Goal: Task Accomplishment & Management: Manage account settings

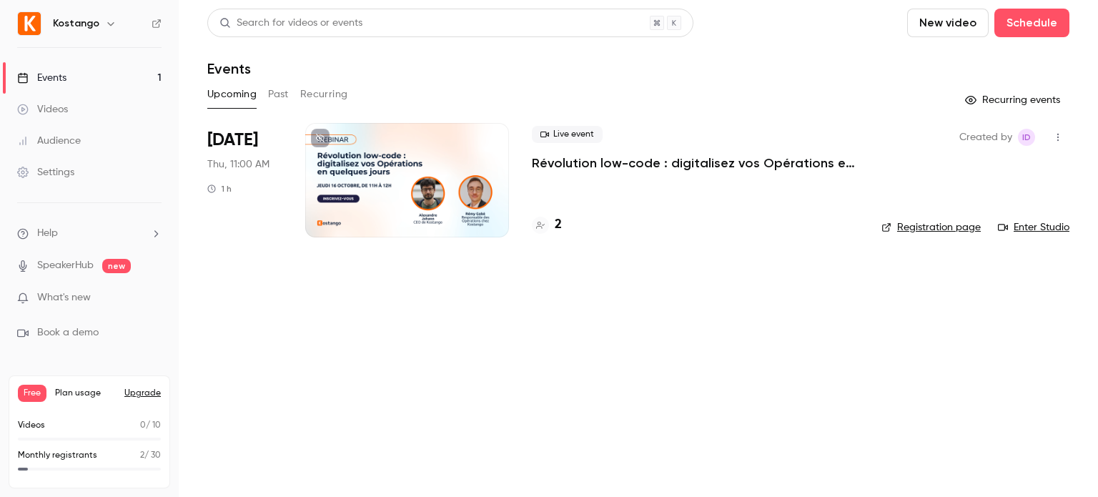
click at [426, 150] on div at bounding box center [407, 180] width 204 height 114
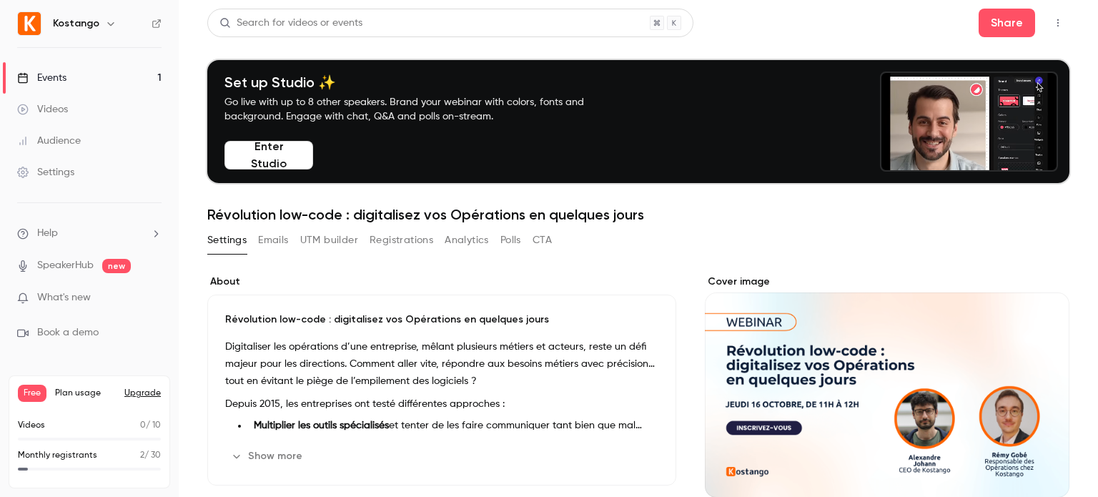
click at [285, 242] on button "Emails" at bounding box center [273, 240] width 30 height 23
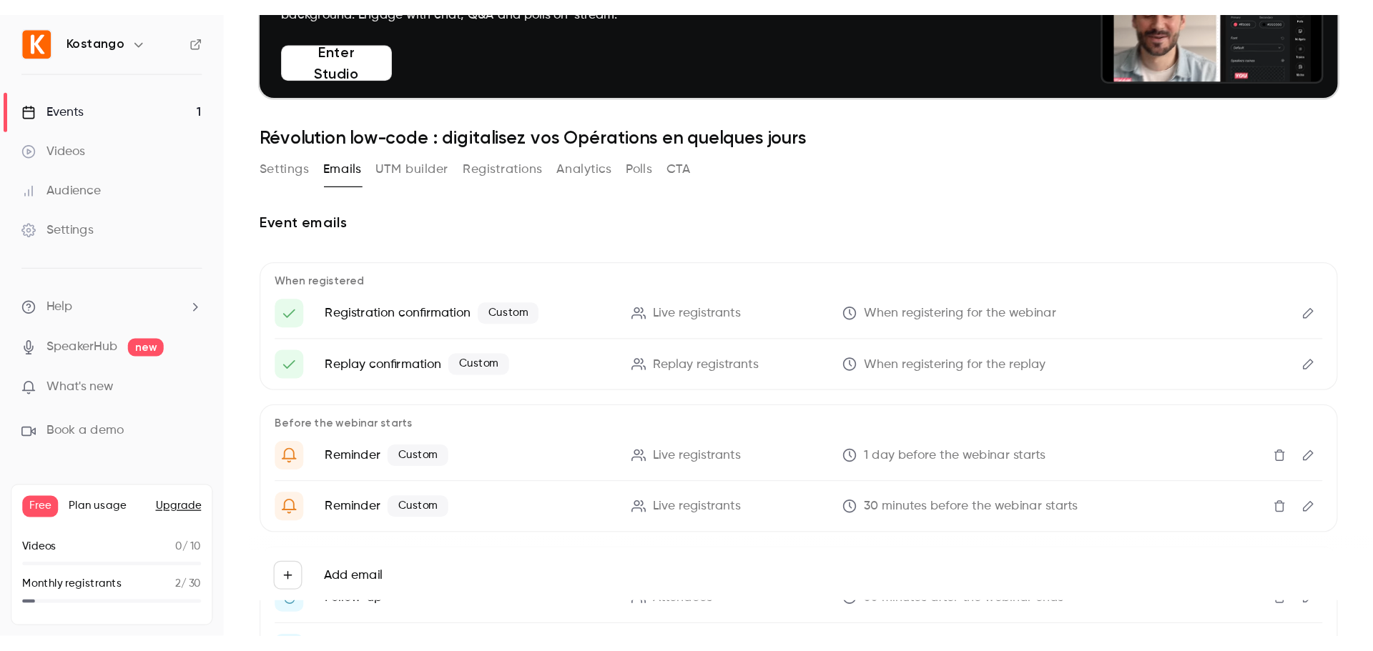
scroll to position [117, 0]
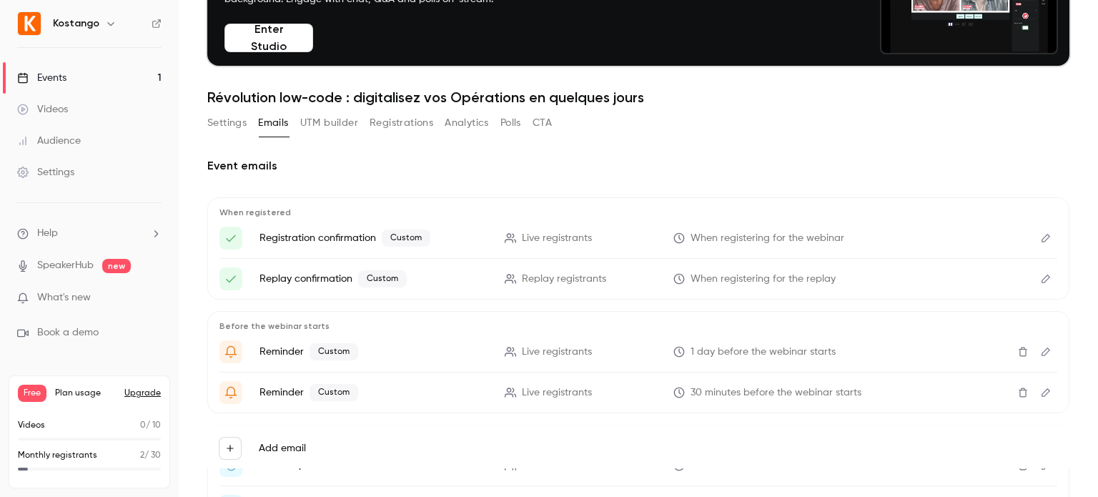
click at [1040, 234] on icon "Edit" at bounding box center [1045, 238] width 11 height 10
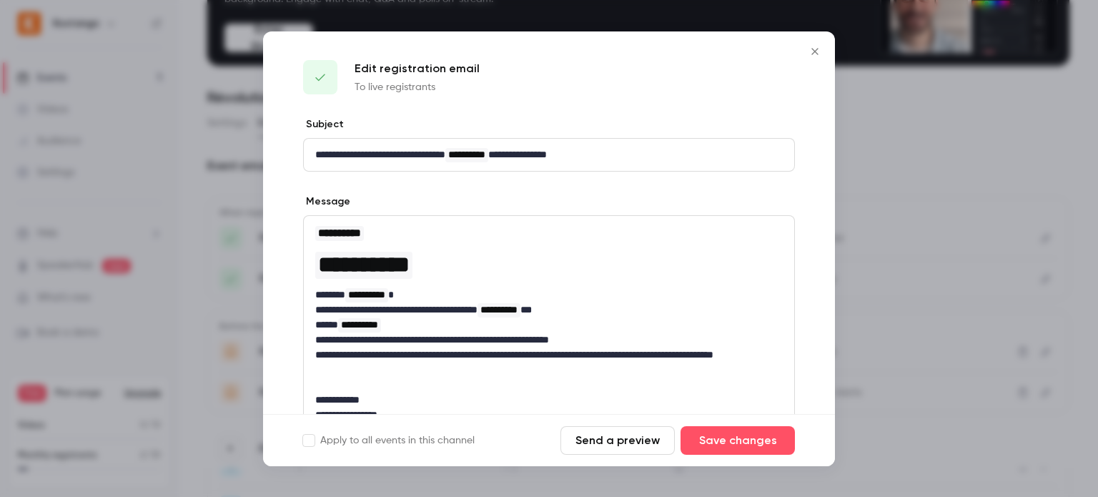
click at [643, 443] on button "Send a preview" at bounding box center [618, 440] width 114 height 29
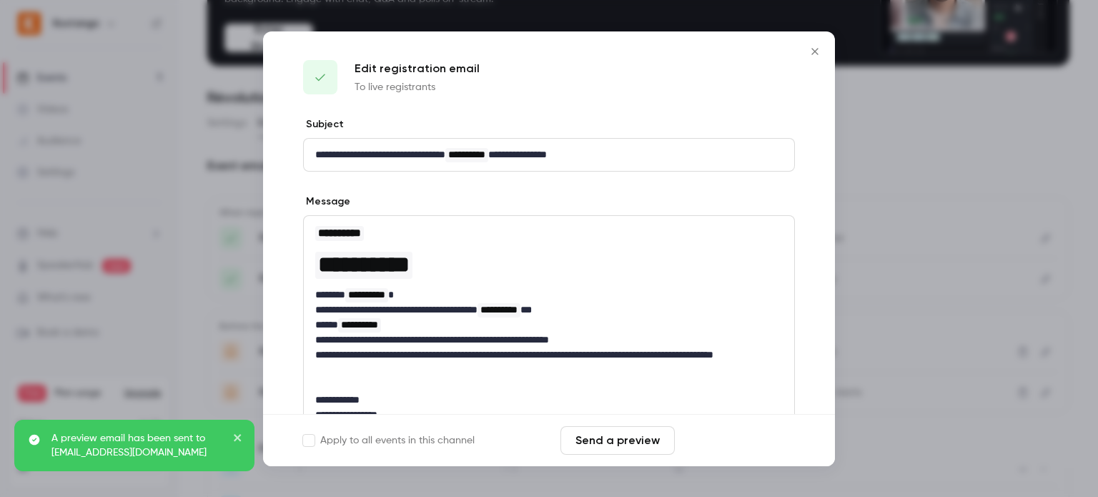
click at [746, 434] on button "Save changes" at bounding box center [738, 440] width 114 height 29
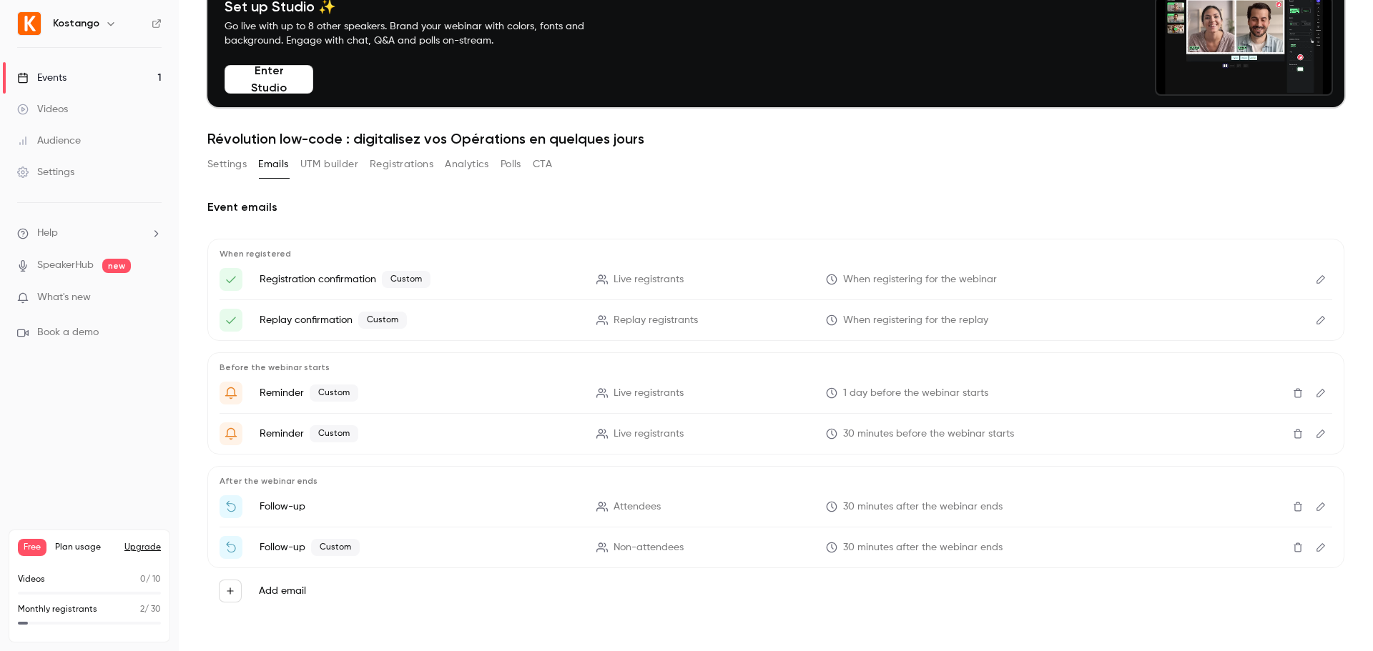
scroll to position [1, 0]
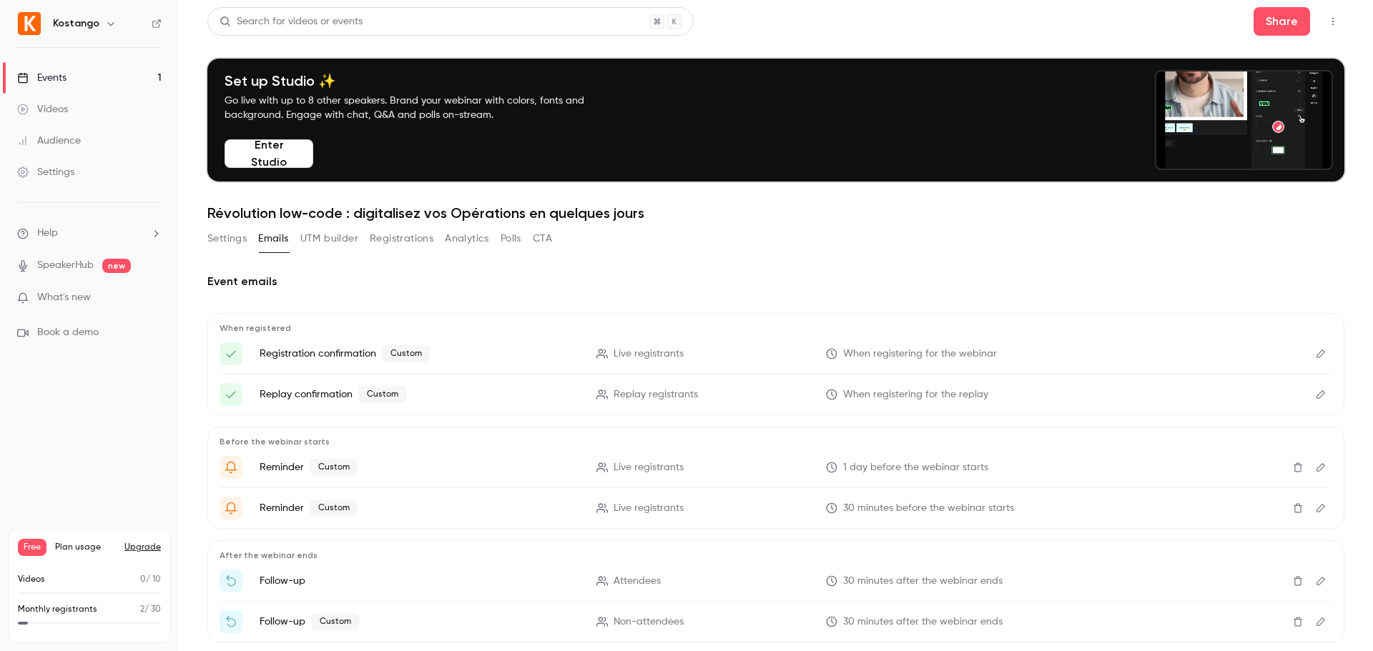
click at [222, 242] on button "Settings" at bounding box center [226, 238] width 39 height 23
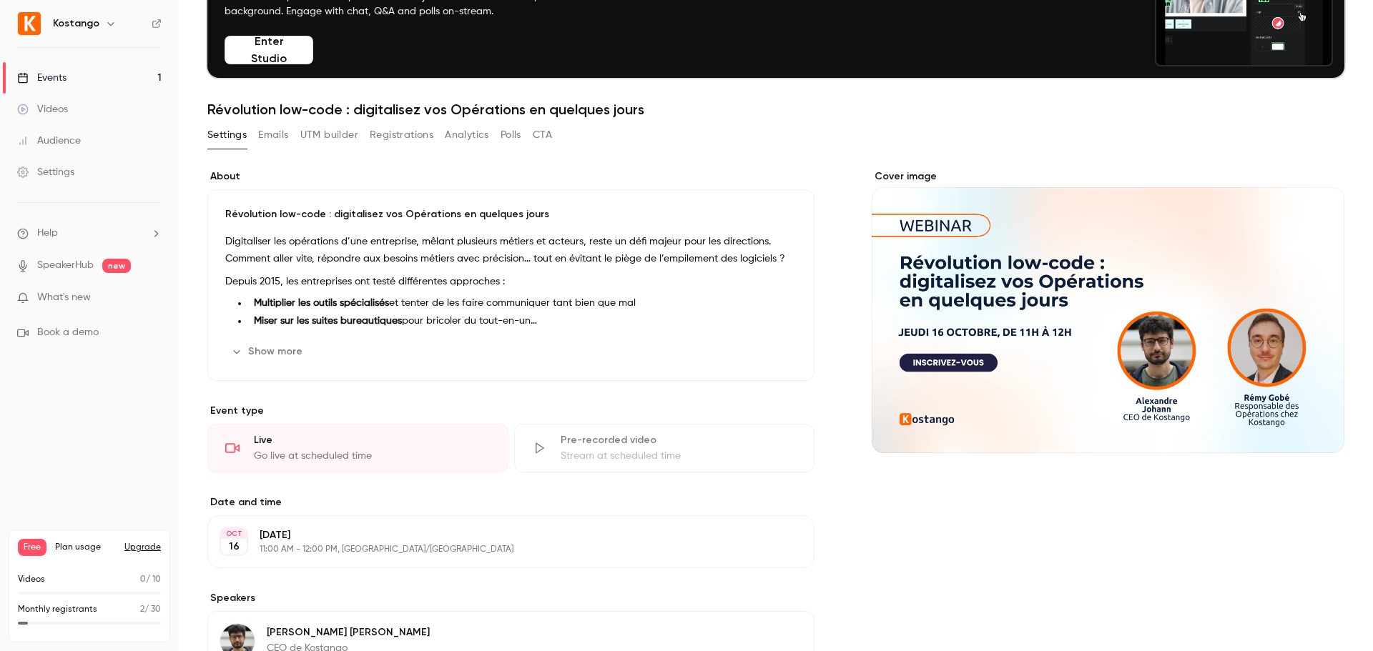
scroll to position [106, 0]
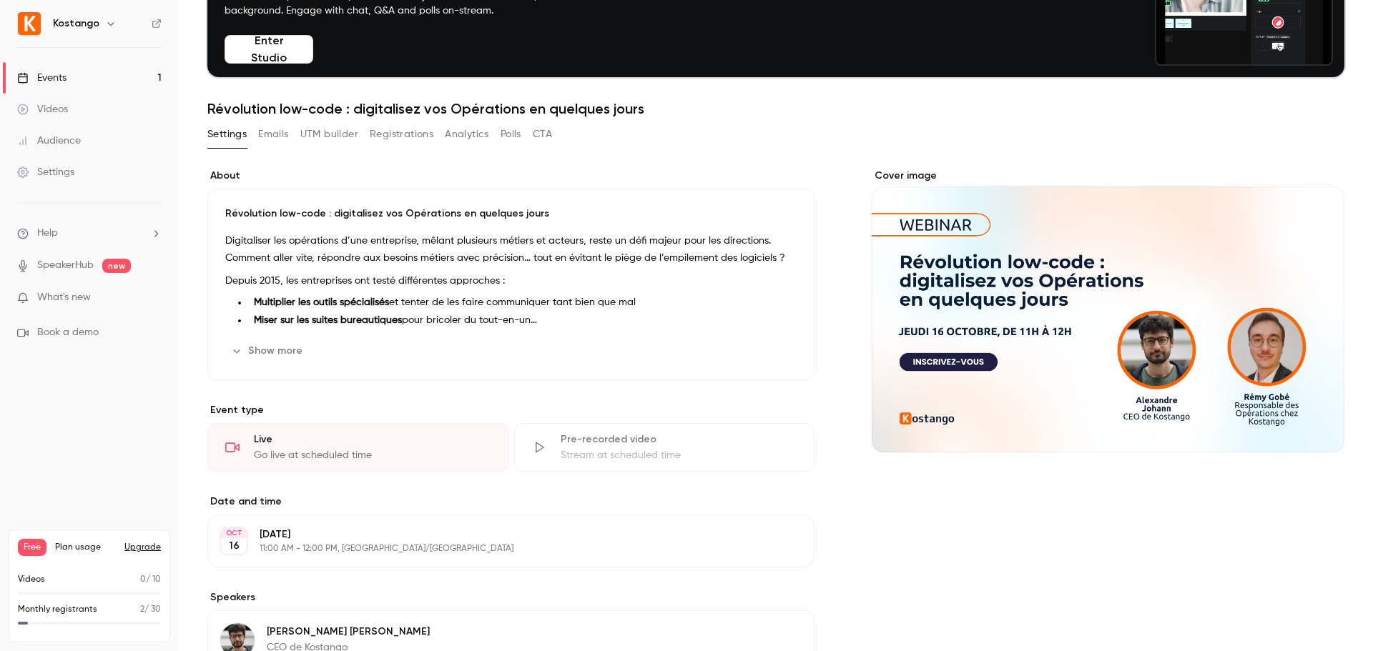
click at [267, 353] on button "Show more" at bounding box center [268, 351] width 86 height 23
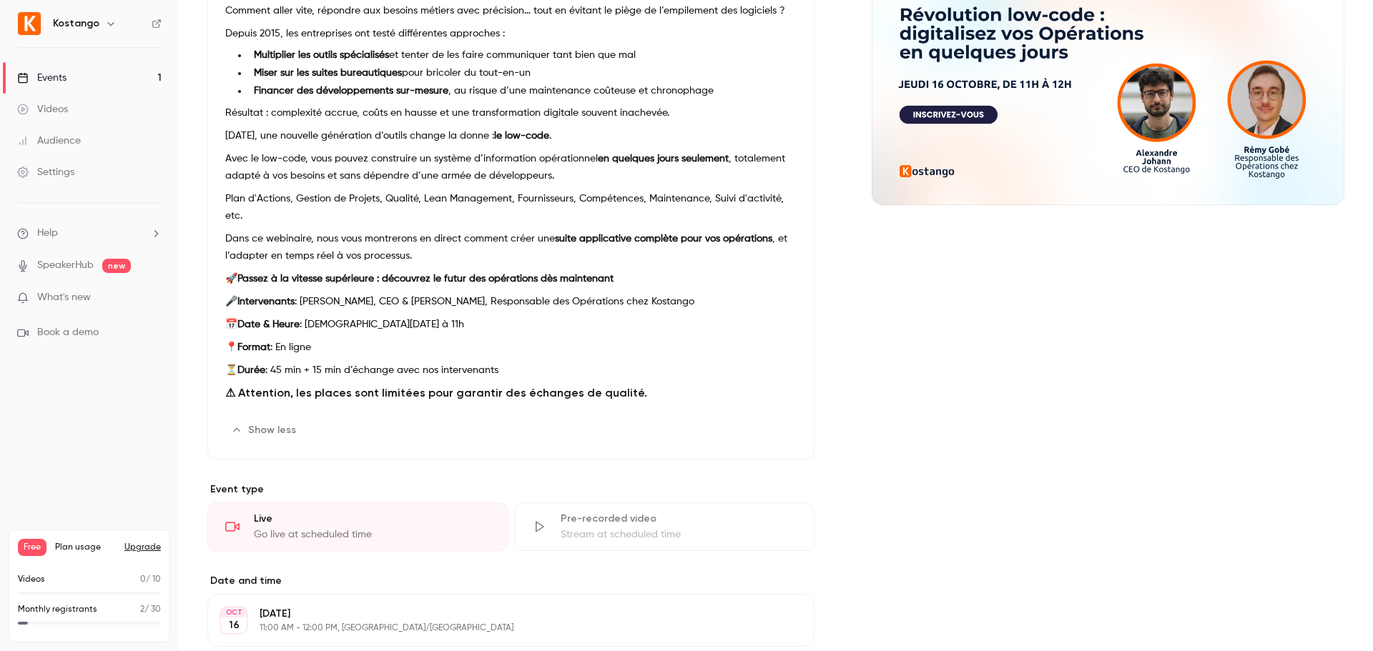
scroll to position [354, 0]
click at [774, 422] on button "Edit" at bounding box center [770, 429] width 52 height 23
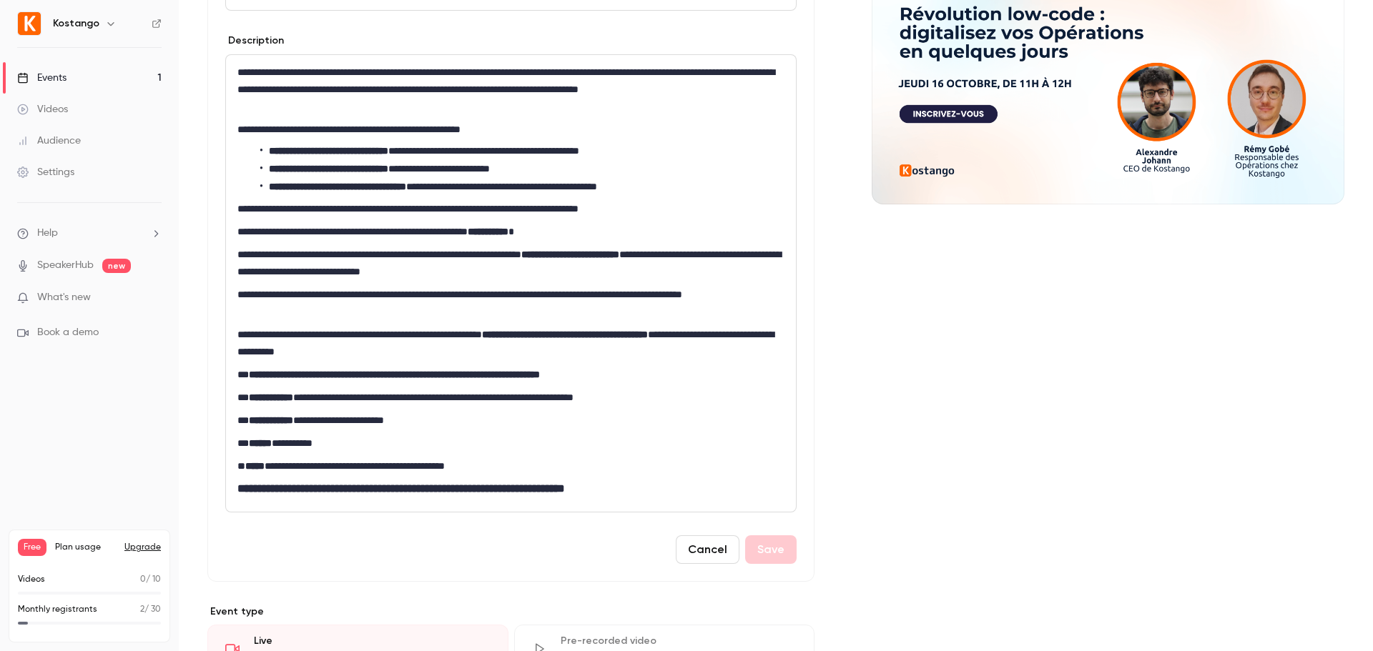
scroll to position [330, 0]
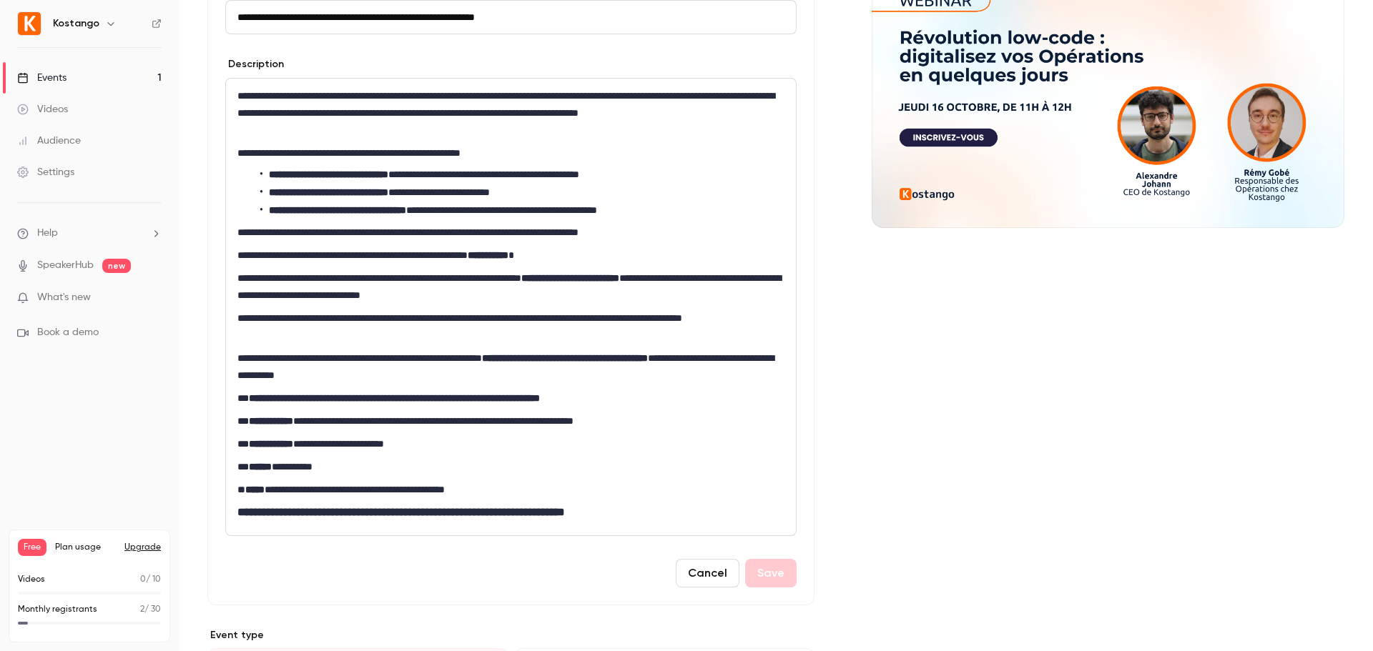
click at [326, 339] on p "**********" at bounding box center [507, 327] width 541 height 34
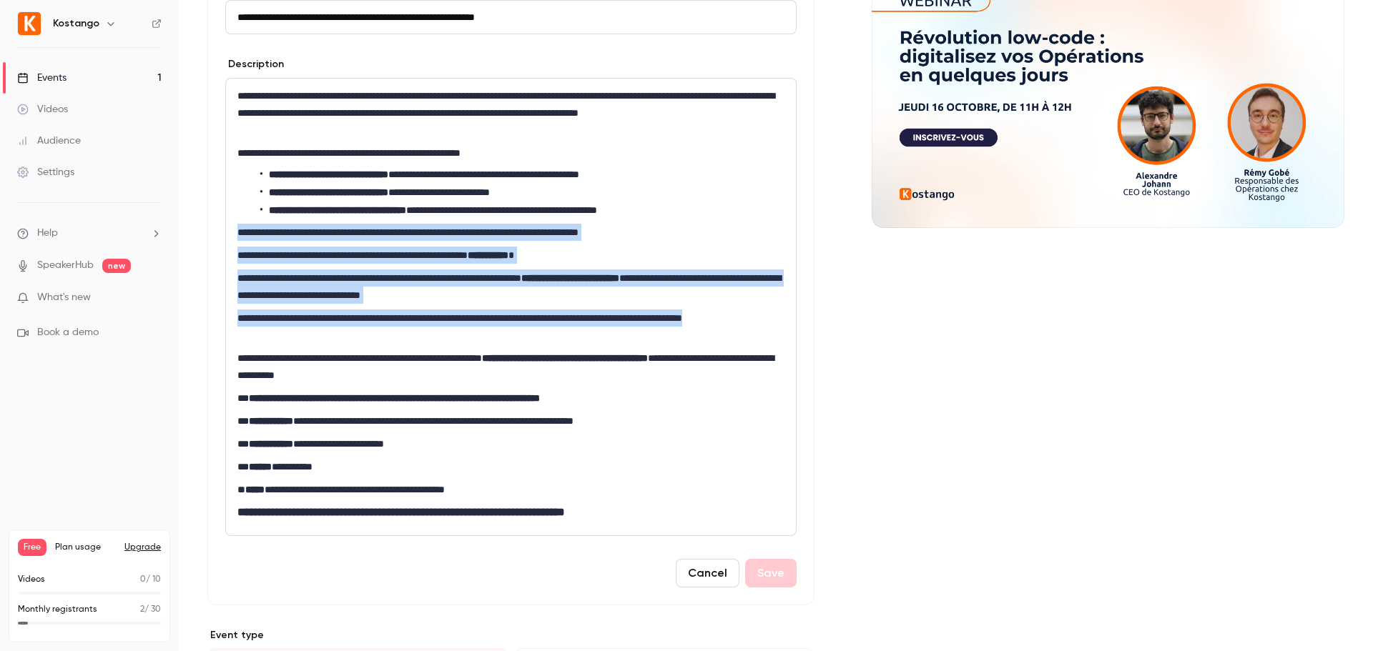
drag, startPoint x: 315, startPoint y: 340, endPoint x: 222, endPoint y: 228, distance: 145.2
click at [222, 228] on div "**********" at bounding box center [510, 284] width 607 height 641
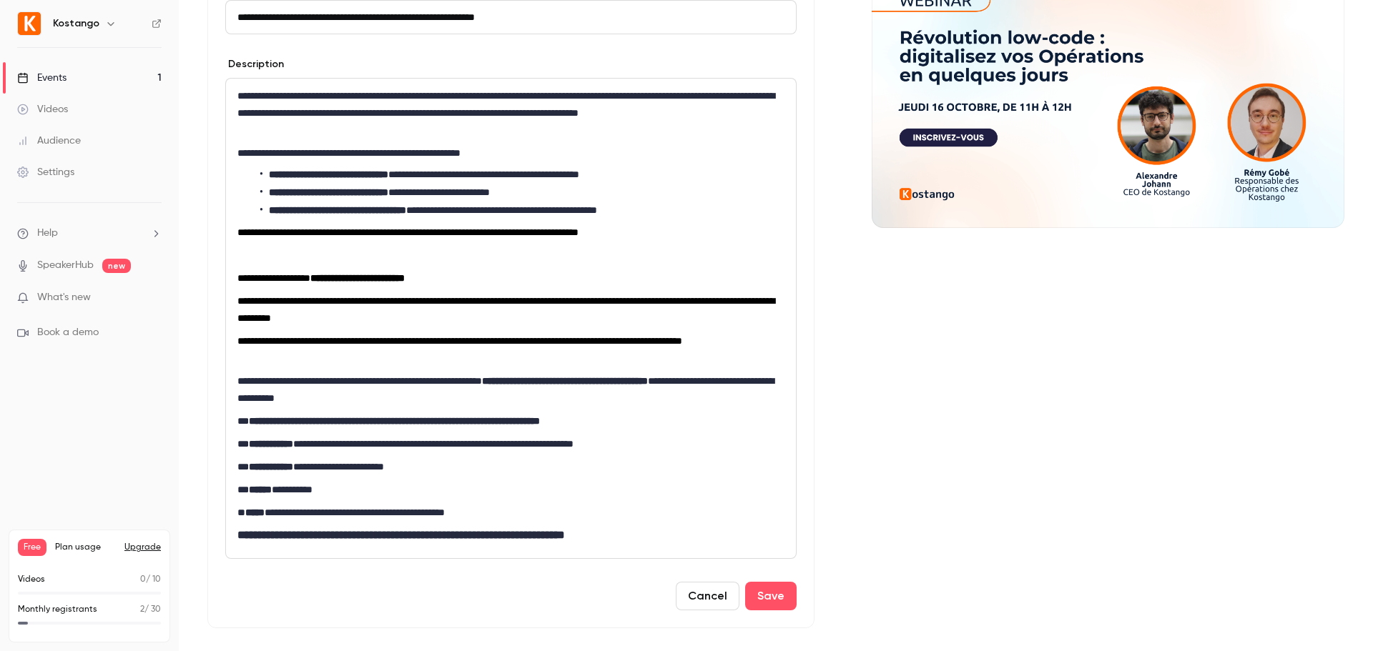
scroll to position [0, 0]
click at [301, 253] on p "editor" at bounding box center [507, 255] width 541 height 17
click at [317, 359] on p "**********" at bounding box center [507, 349] width 541 height 34
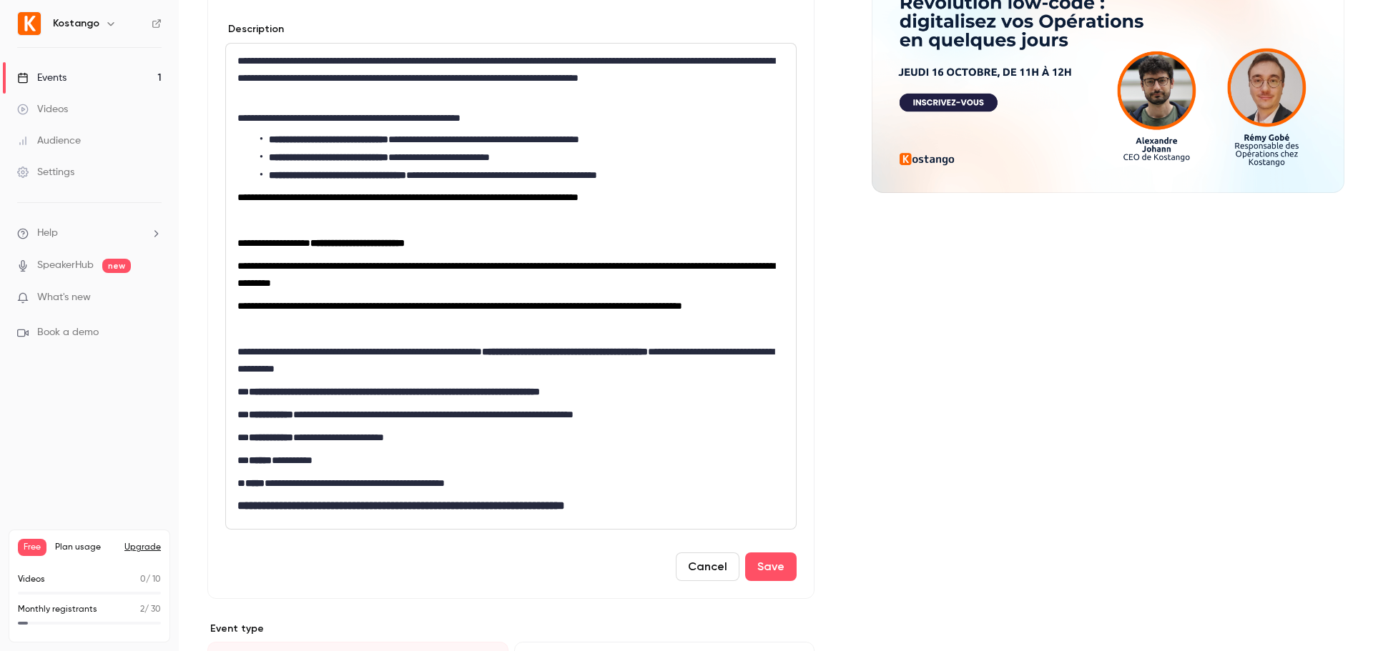
scroll to position [351, 0]
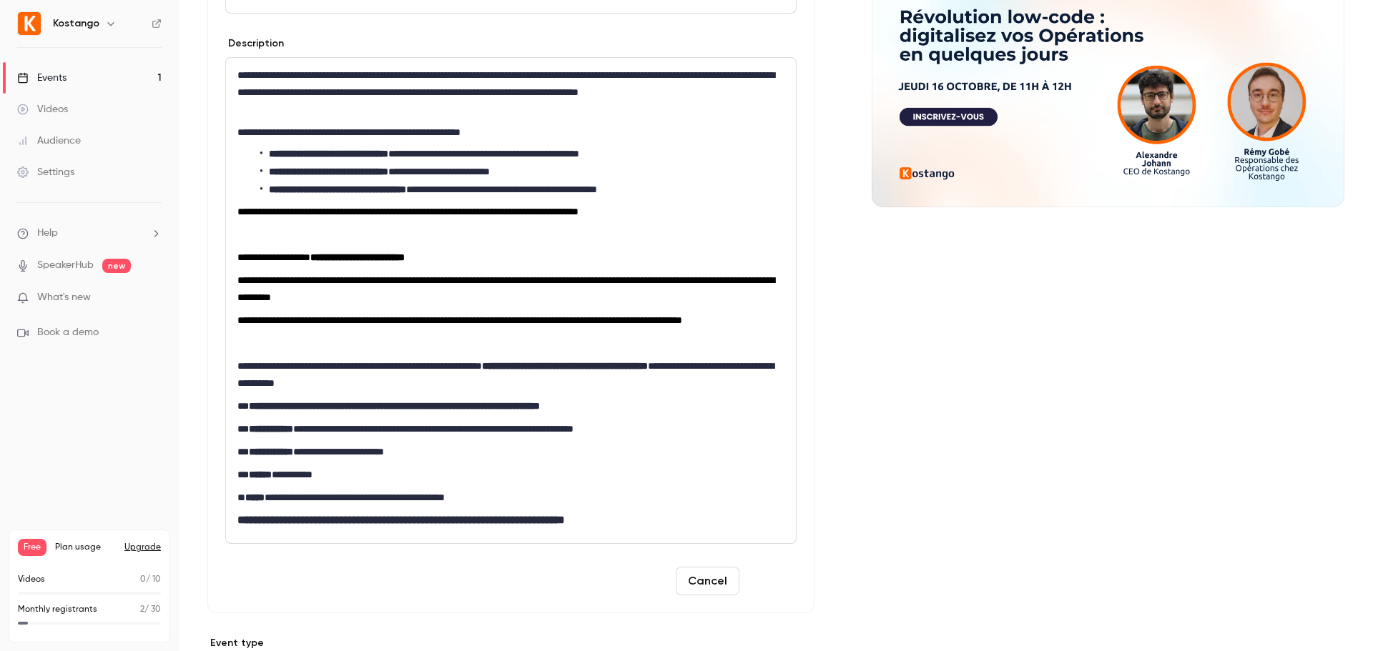
click at [751, 496] on button "Save" at bounding box center [770, 581] width 51 height 29
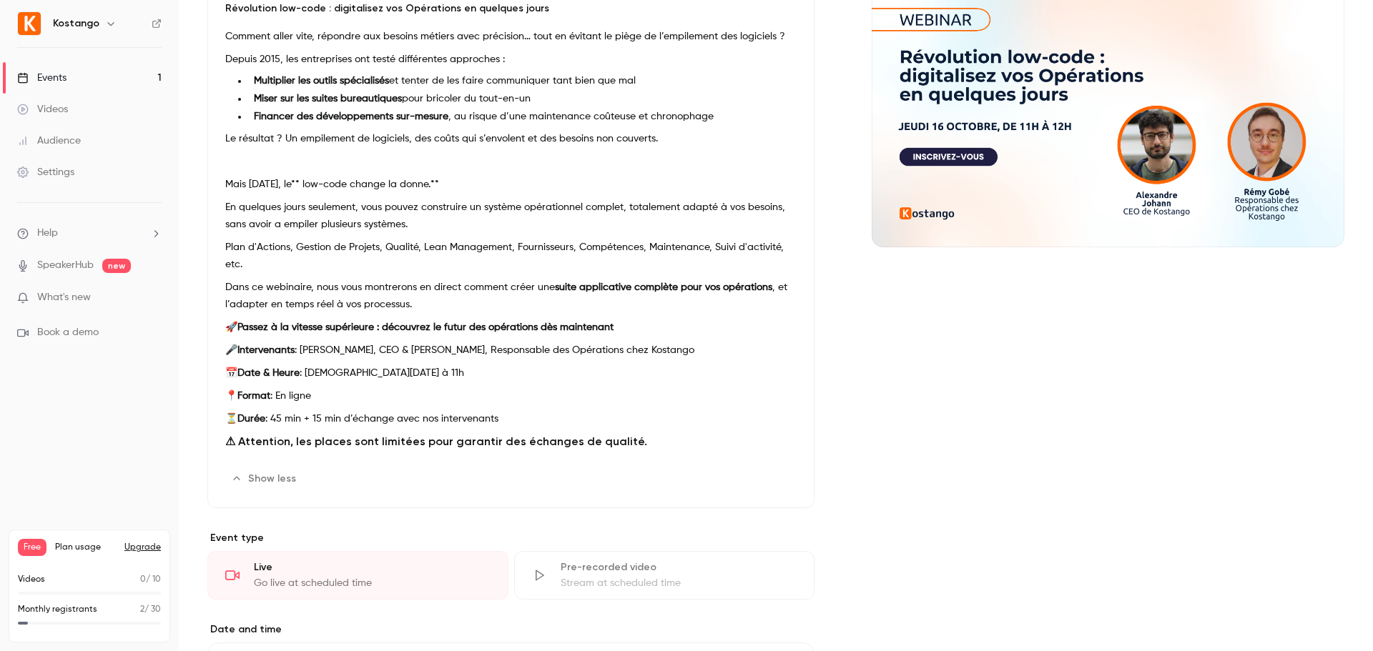
scroll to position [335, 0]
